Goal: Find specific page/section: Find specific page/section

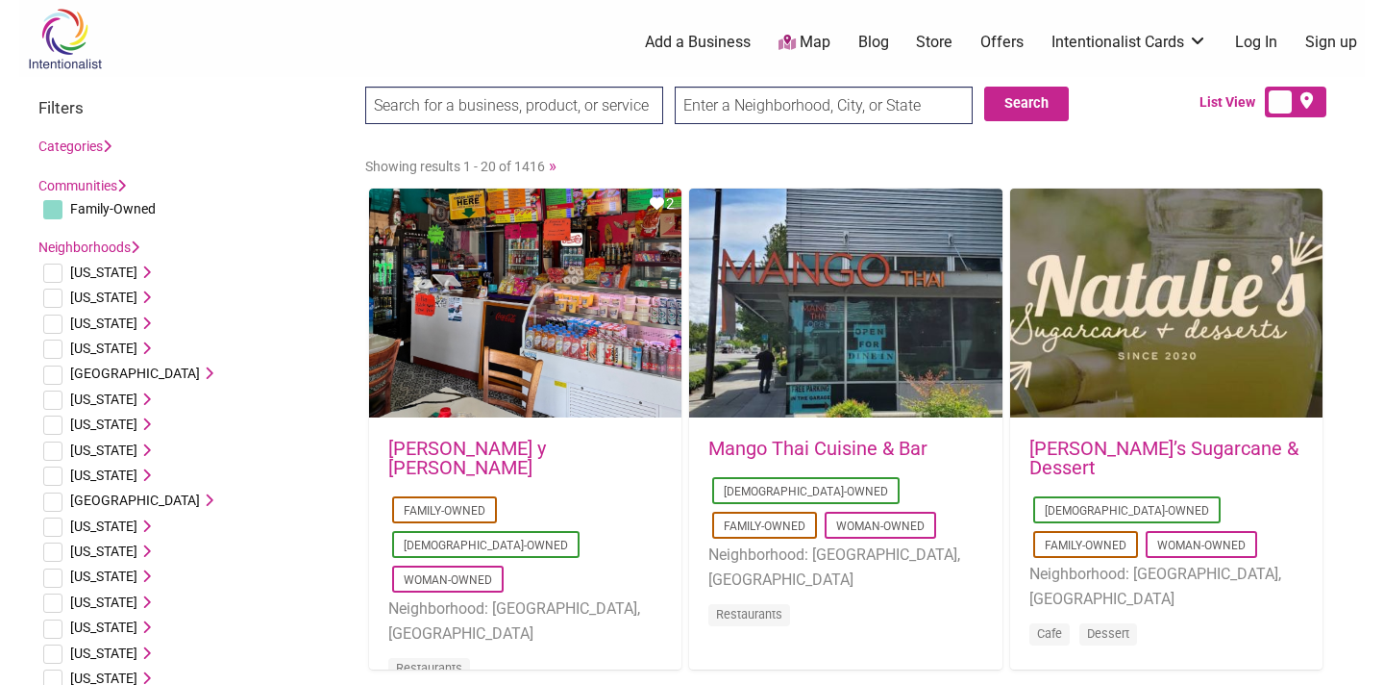
click at [748, 111] on input "text" at bounding box center [824, 105] width 298 height 37
type input "18969"
click at [365, 87] on input "Search" at bounding box center [402, 106] width 74 height 39
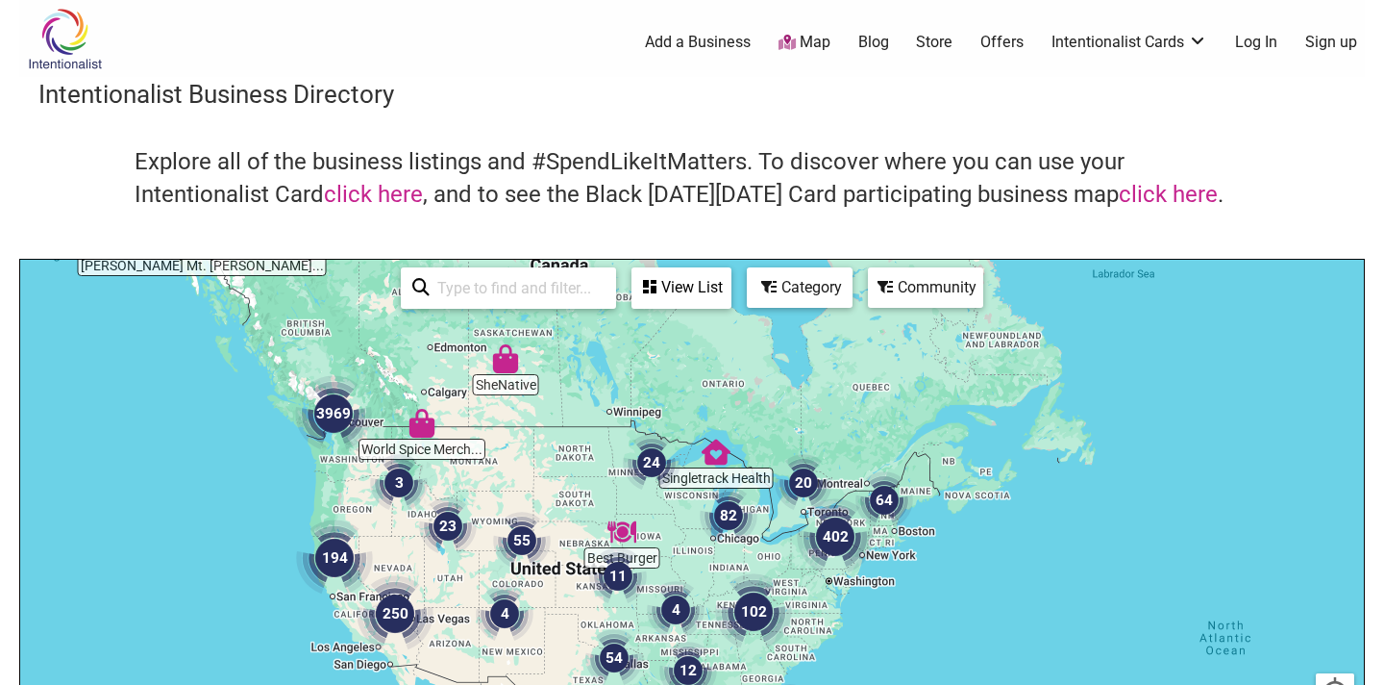
drag, startPoint x: 900, startPoint y: 444, endPoint x: 620, endPoint y: 354, distance: 294.0
click at [621, 355] on div at bounding box center [692, 634] width 1344 height 748
